Goal: Information Seeking & Learning: Learn about a topic

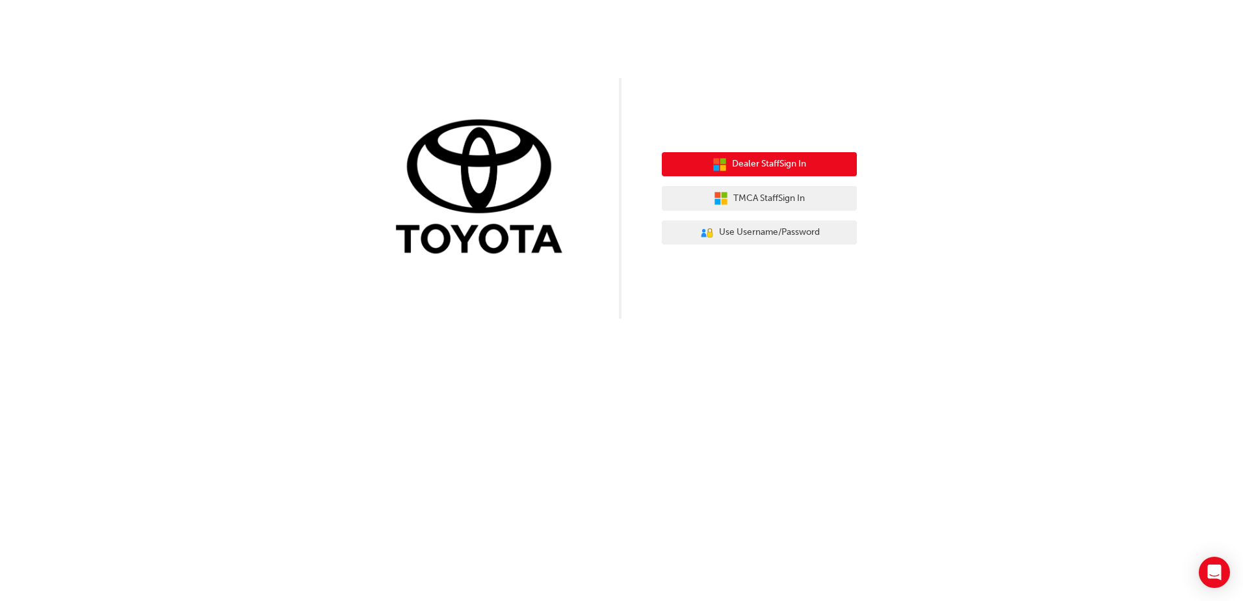
click at [755, 168] on span "Dealer Staff Sign In" at bounding box center [769, 164] width 74 height 15
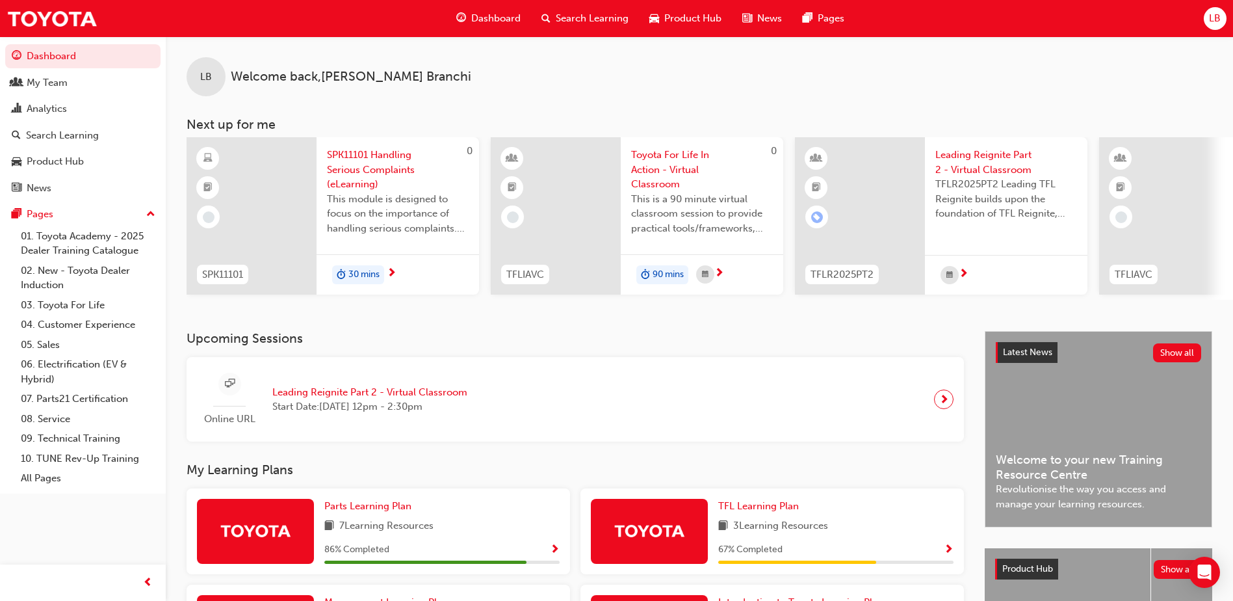
click at [491, 14] on span "Dashboard" at bounding box center [495, 18] width 49 height 15
click at [582, 21] on span "Search Learning" at bounding box center [592, 18] width 73 height 15
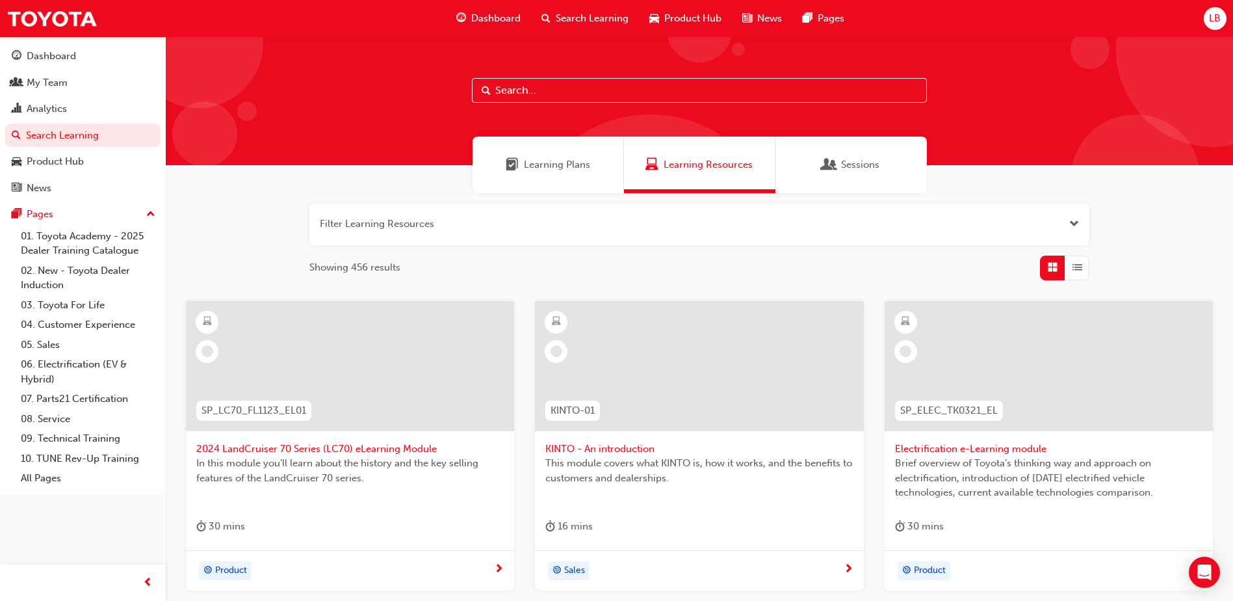
click at [527, 99] on input "text" at bounding box center [699, 90] width 455 height 25
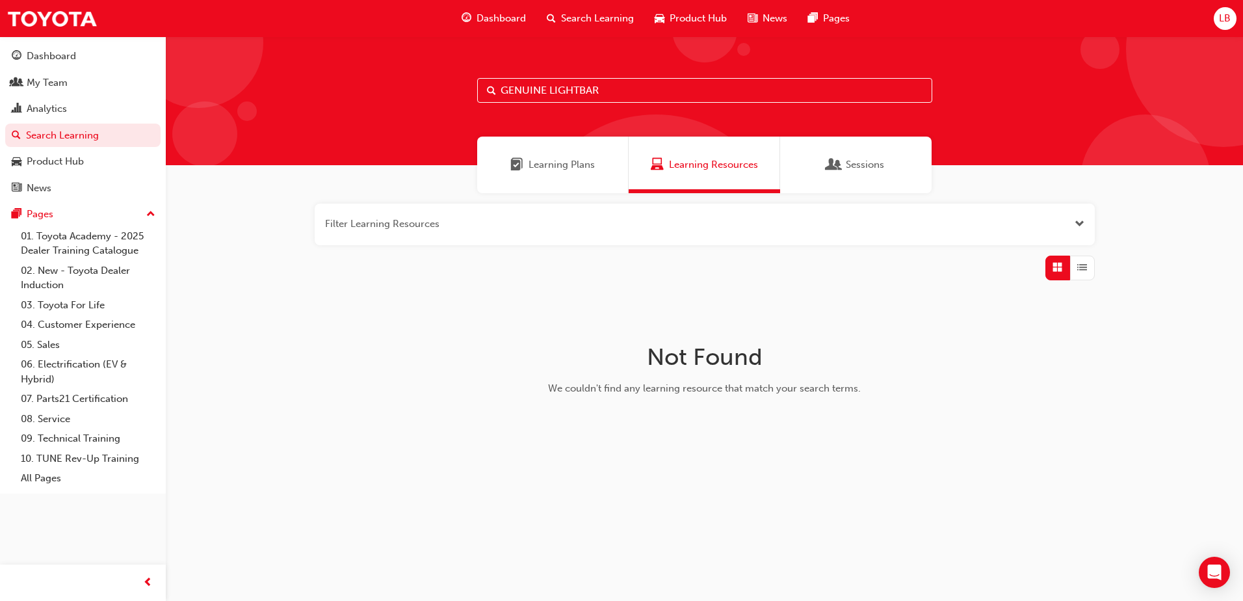
drag, startPoint x: 646, startPoint y: 81, endPoint x: 410, endPoint y: 83, distance: 235.4
click at [412, 83] on div "GENUINE LIGHTBAR" at bounding box center [704, 100] width 1077 height 129
click at [551, 94] on input "GENUINE LIGHTBAR" at bounding box center [704, 90] width 455 height 25
drag, startPoint x: 549, startPoint y: 92, endPoint x: 400, endPoint y: 92, distance: 148.9
click at [400, 92] on div "GENUINE LIGHTBAR" at bounding box center [704, 100] width 1077 height 129
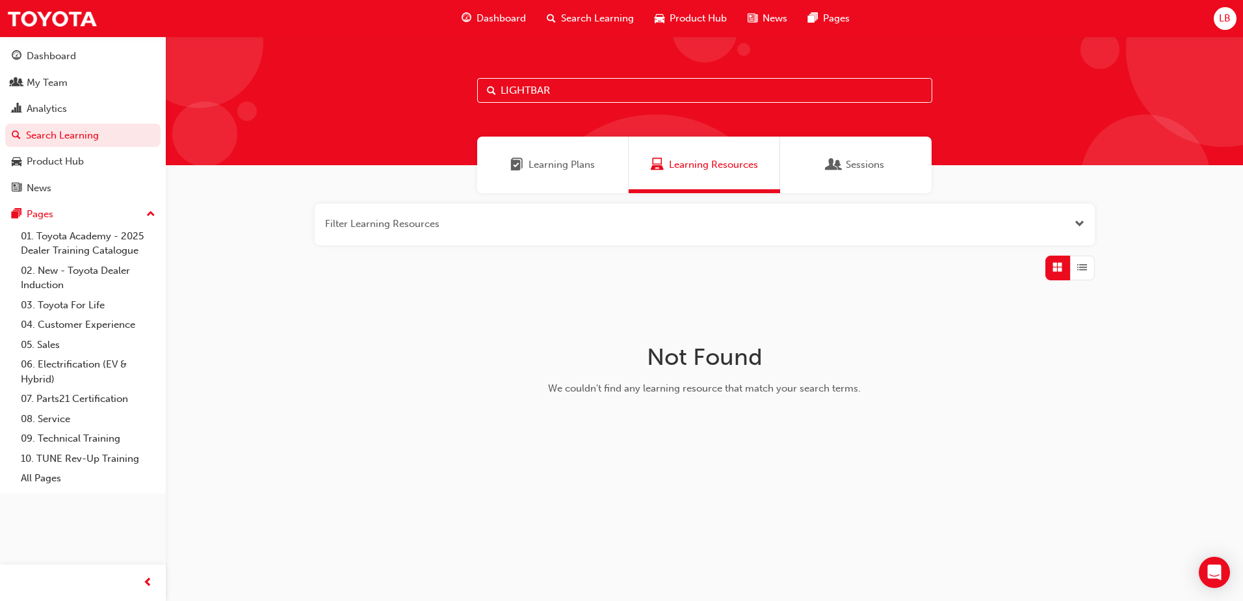
type input "LIGHTBAR"
click at [544, 173] on div "Learning Plans" at bounding box center [552, 165] width 151 height 57
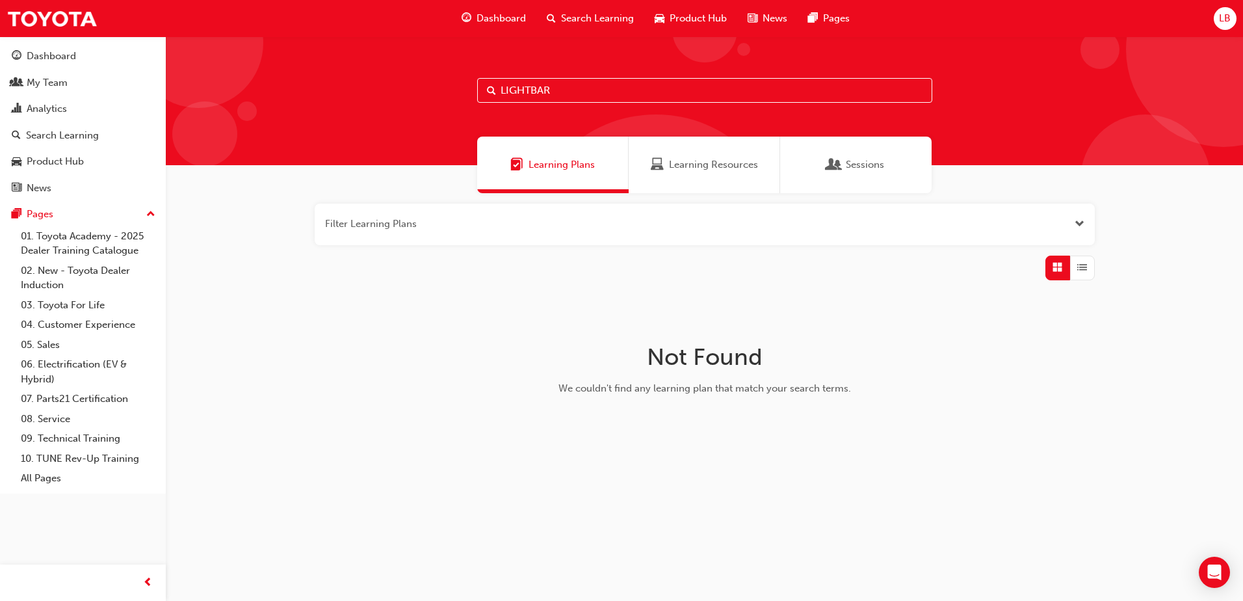
click at [565, 96] on input "LIGHTBAR" at bounding box center [704, 90] width 455 height 25
click at [454, 224] on button "button" at bounding box center [705, 224] width 780 height 42
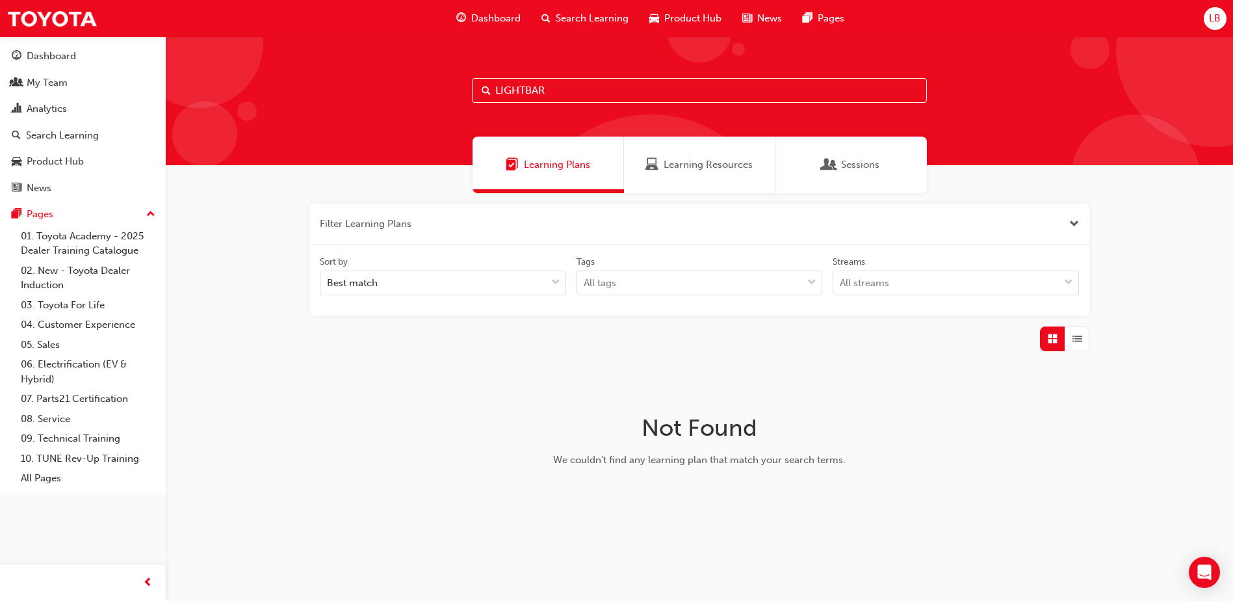
click at [605, 97] on input "LIGHTBAR" at bounding box center [699, 90] width 455 height 25
click at [850, 163] on span "Sessions" at bounding box center [860, 164] width 38 height 15
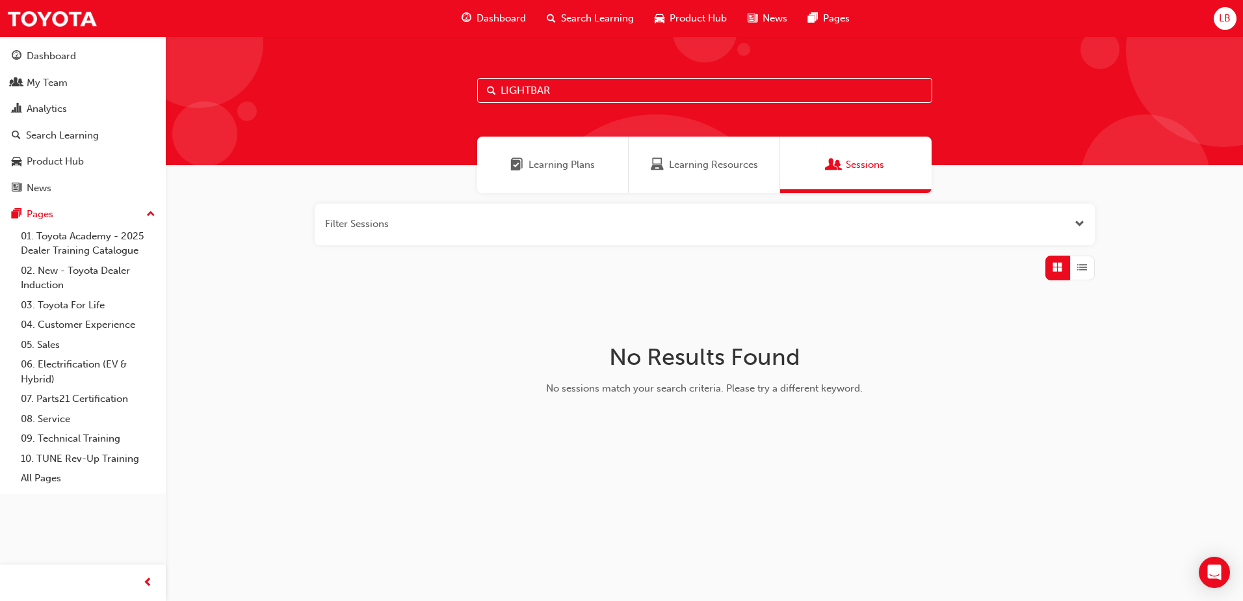
drag, startPoint x: 593, startPoint y: 94, endPoint x: 465, endPoint y: 90, distance: 127.5
click at [465, 92] on div "LIGHTBAR" at bounding box center [704, 100] width 1077 height 129
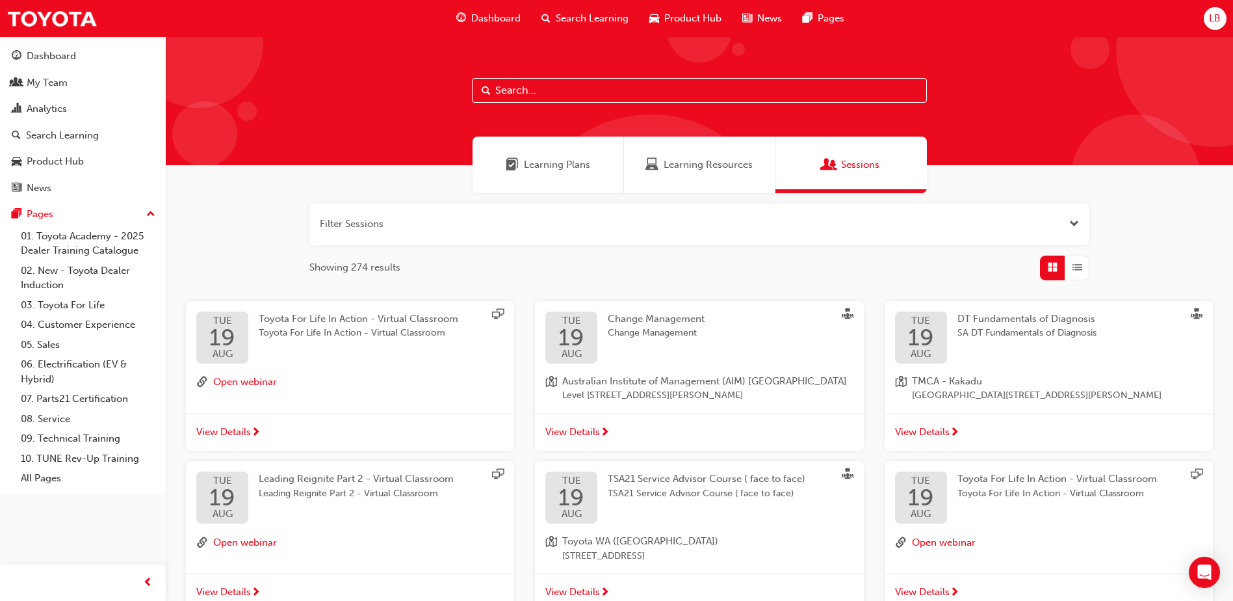
click at [533, 90] on input "text" at bounding box center [699, 90] width 455 height 25
click at [40, 85] on div "My Team" at bounding box center [47, 82] width 41 height 15
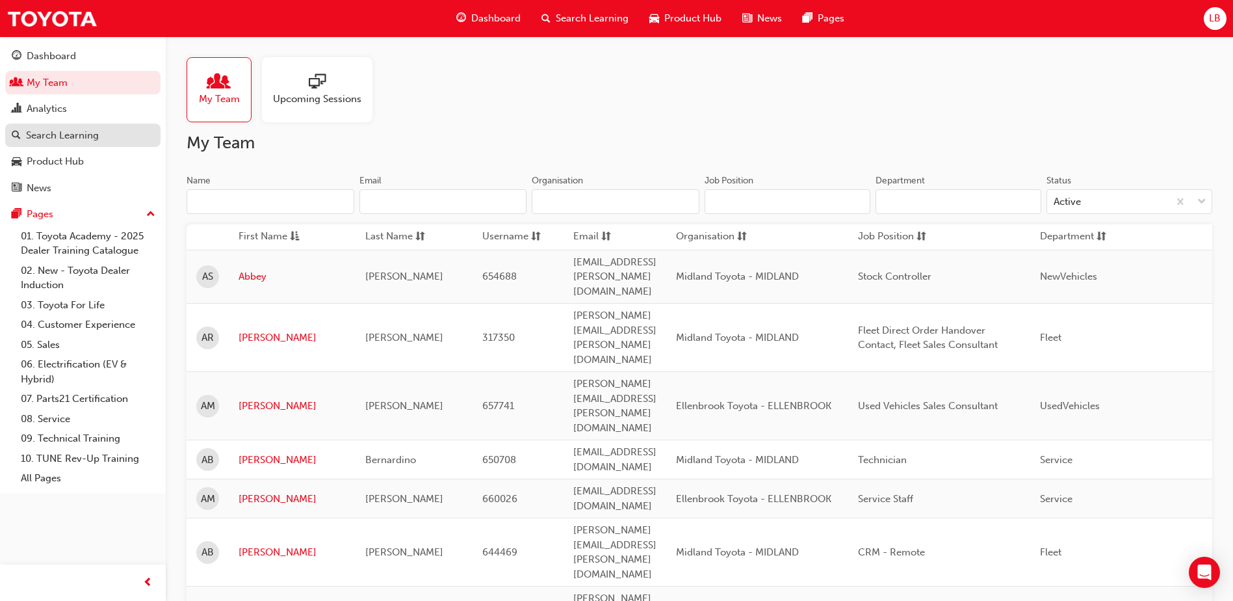
click at [79, 139] on div "Search Learning" at bounding box center [62, 135] width 73 height 15
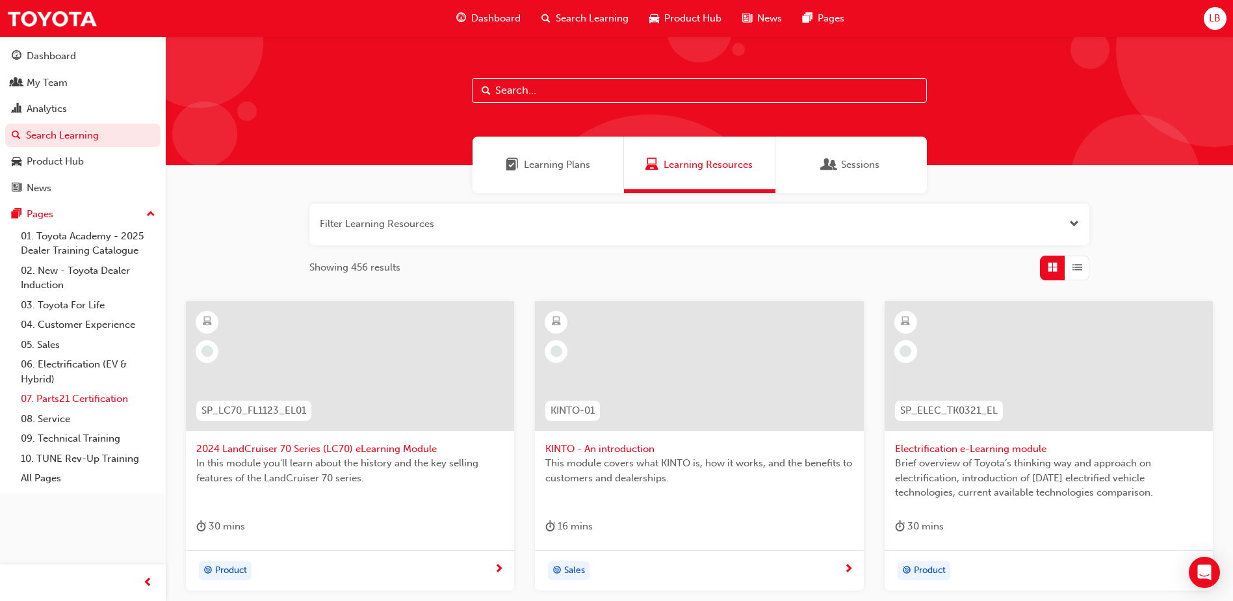
click at [66, 391] on link "07. Parts21 Certification" at bounding box center [88, 399] width 145 height 20
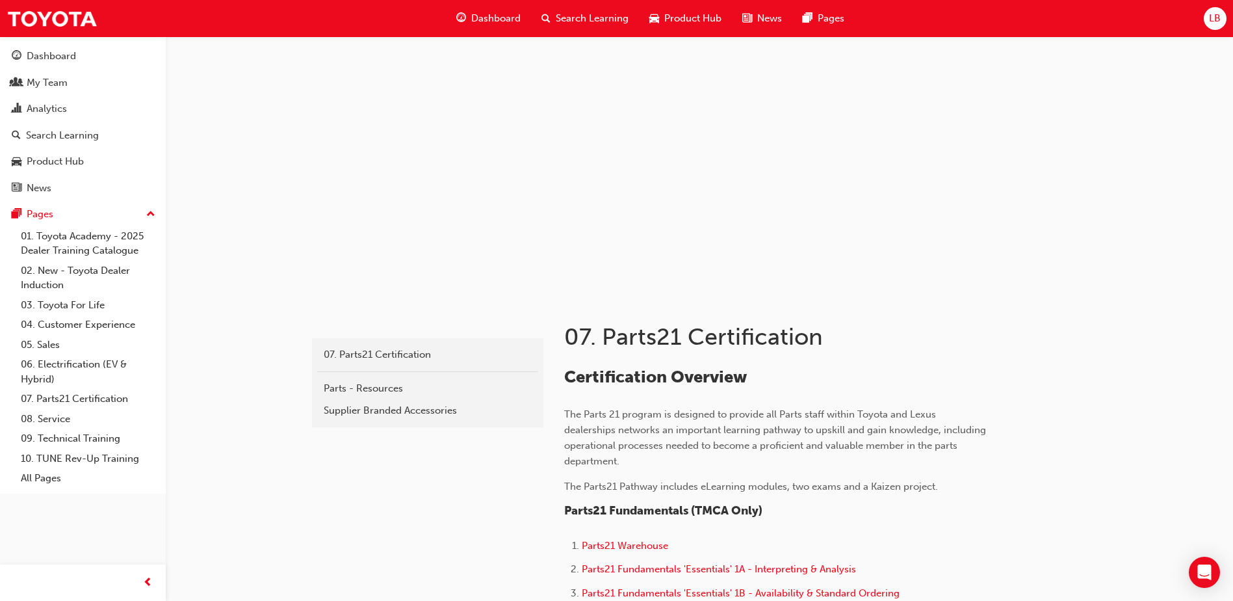
click at [580, 23] on span "Search Learning" at bounding box center [592, 18] width 73 height 15
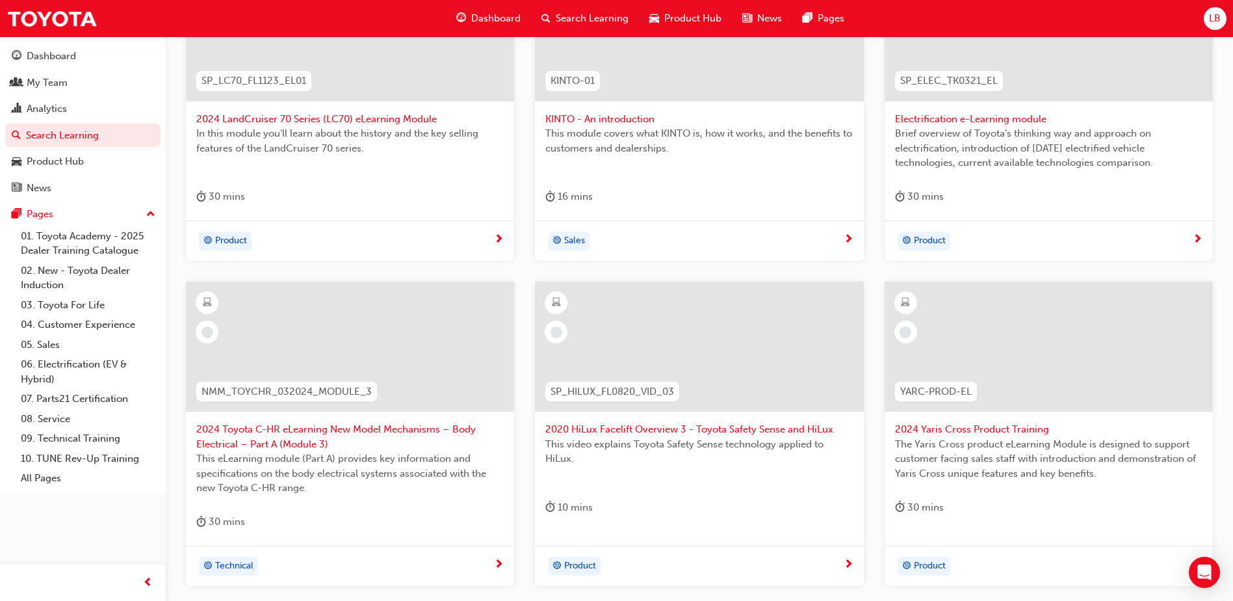
scroll to position [474, 0]
